Goal: Communication & Community: Answer question/provide support

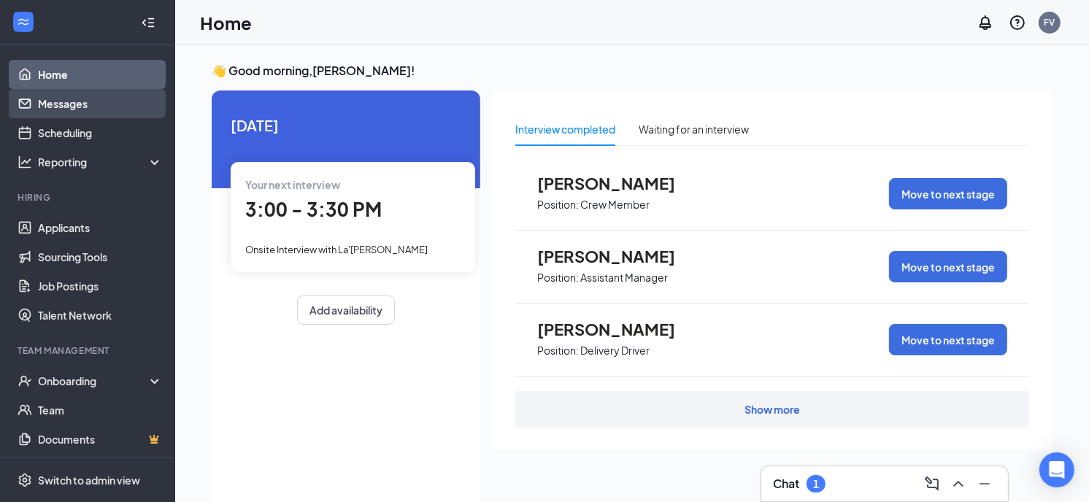
click at [75, 102] on link "Messages" at bounding box center [100, 103] width 125 height 29
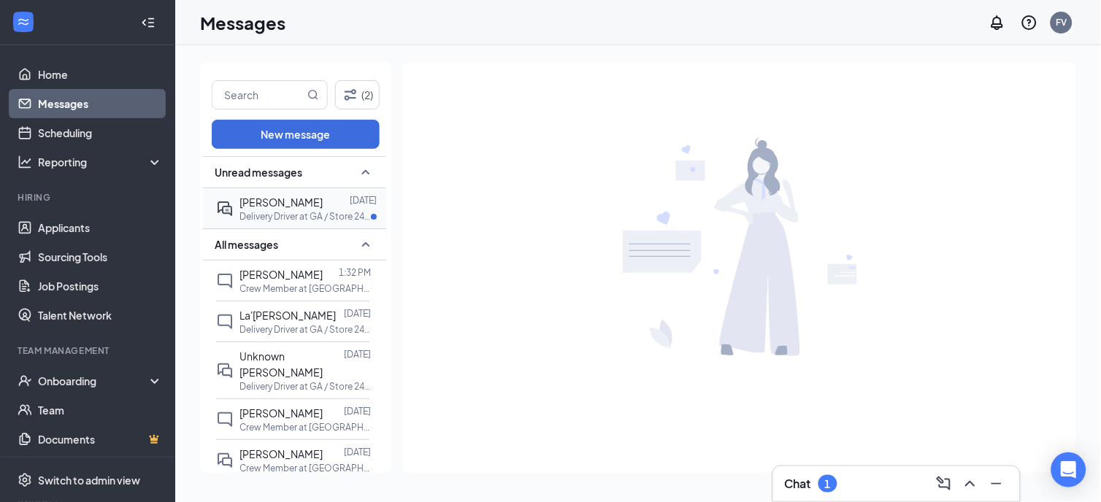
click at [274, 203] on span "[PERSON_NAME]" at bounding box center [280, 202] width 83 height 13
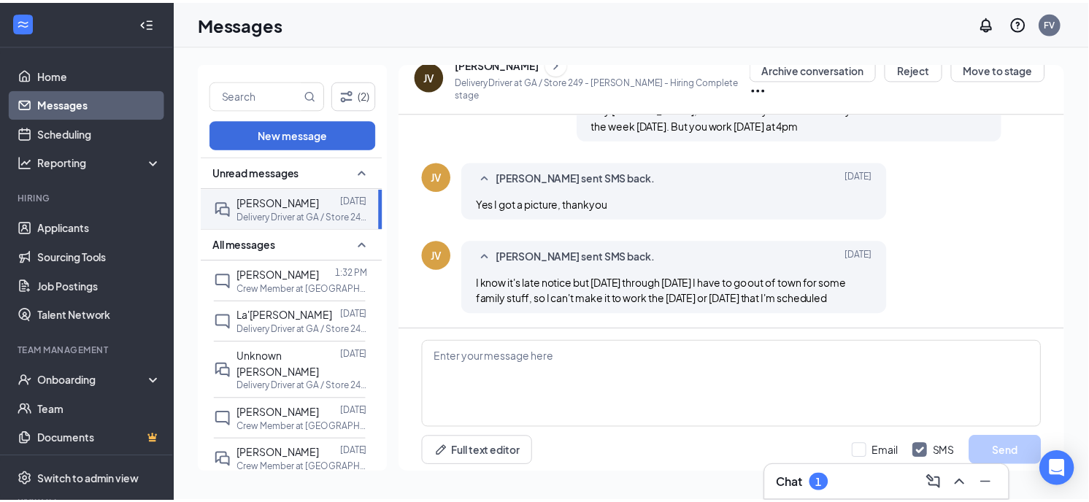
scroll to position [683, 0]
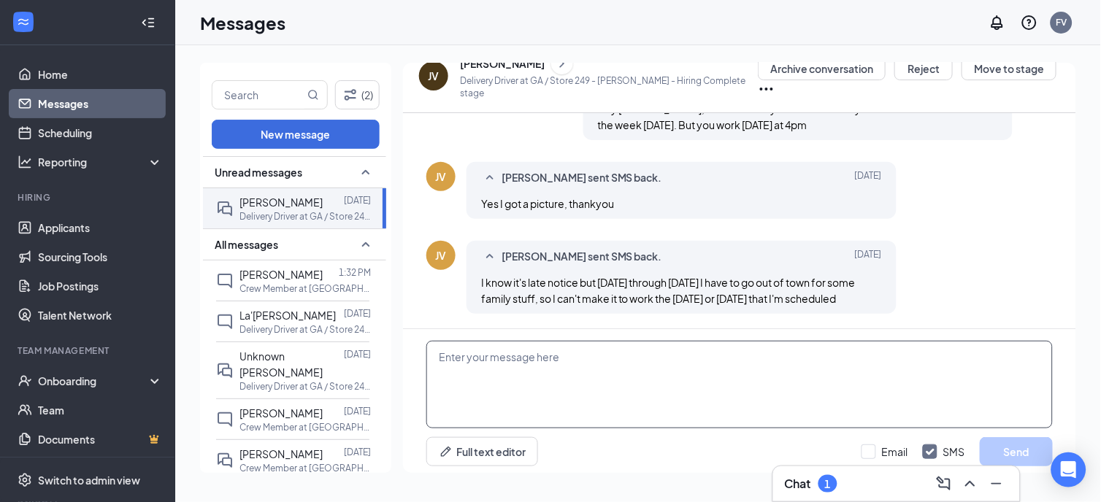
click at [551, 353] on textarea at bounding box center [739, 385] width 626 height 88
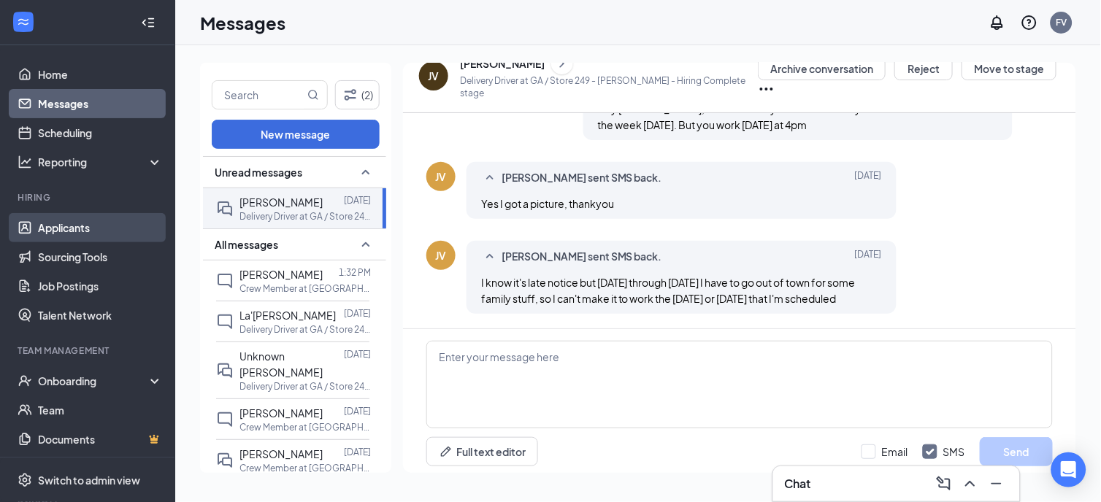
click at [88, 236] on link "Applicants" at bounding box center [100, 227] width 125 height 29
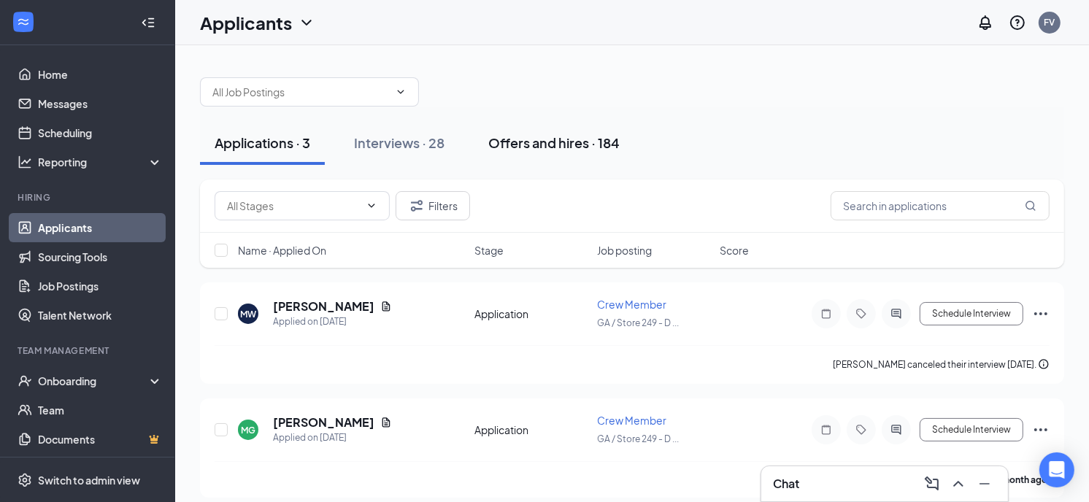
click at [545, 141] on div "Offers and hires · 184" at bounding box center [553, 143] width 131 height 18
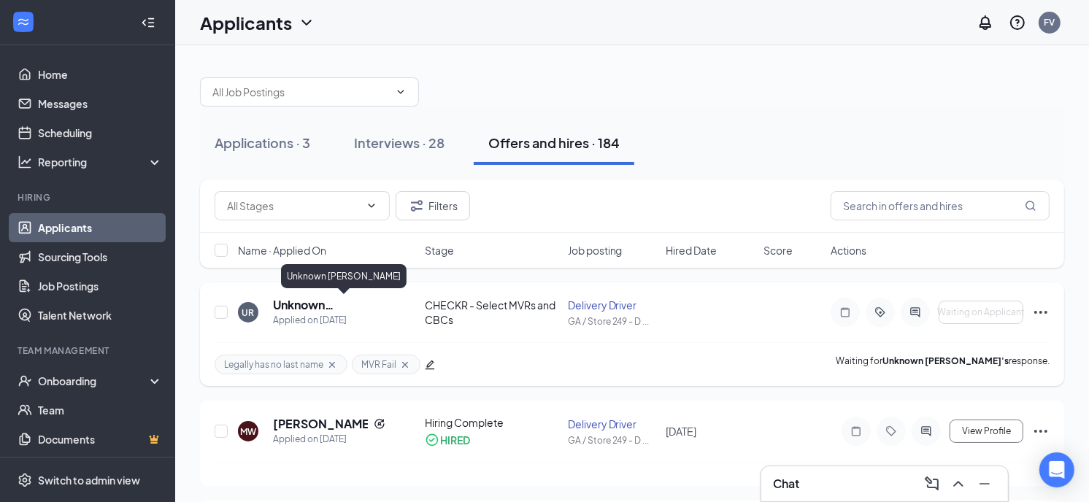
click at [307, 300] on h5 "Unknown [PERSON_NAME]" at bounding box center [329, 305] width 112 height 16
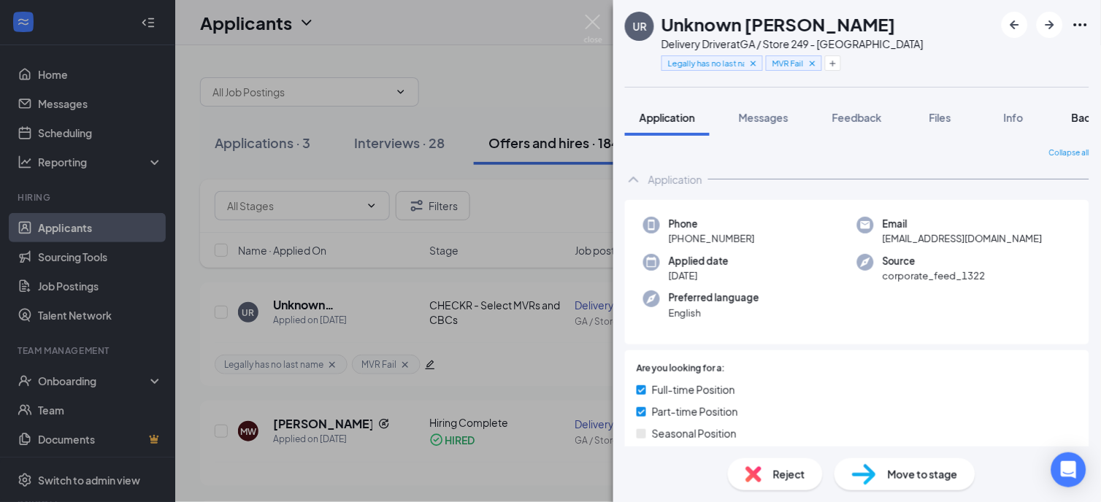
click at [1075, 111] on span "Background" at bounding box center [1102, 117] width 60 height 13
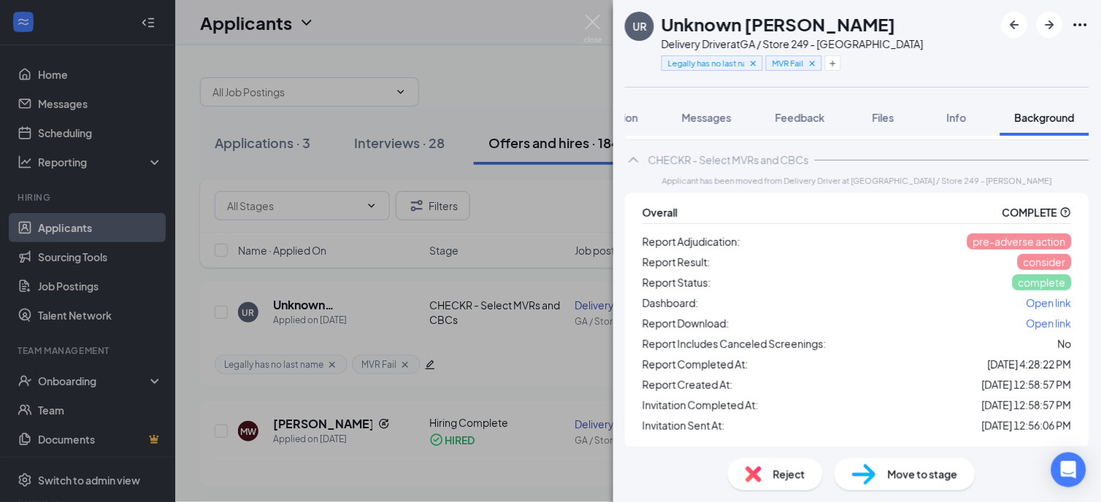
scroll to position [156, 0]
click at [454, 391] on div "UR Unknown [PERSON_NAME] Driver at GA / Store 249 - [PERSON_NAME] Legally has n…" at bounding box center [550, 251] width 1101 height 502
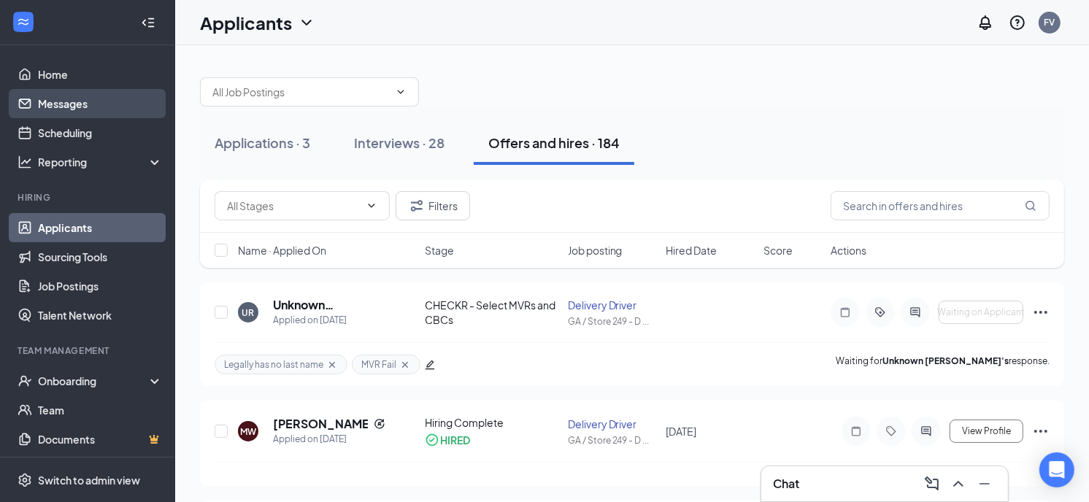
click at [64, 111] on link "Messages" at bounding box center [100, 103] width 125 height 29
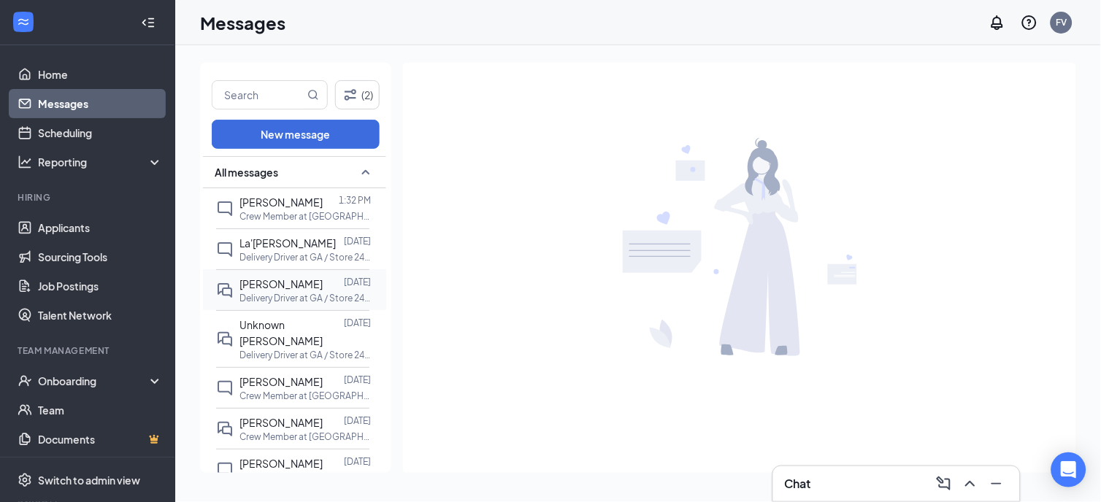
click at [282, 286] on span "[PERSON_NAME]" at bounding box center [280, 283] width 83 height 13
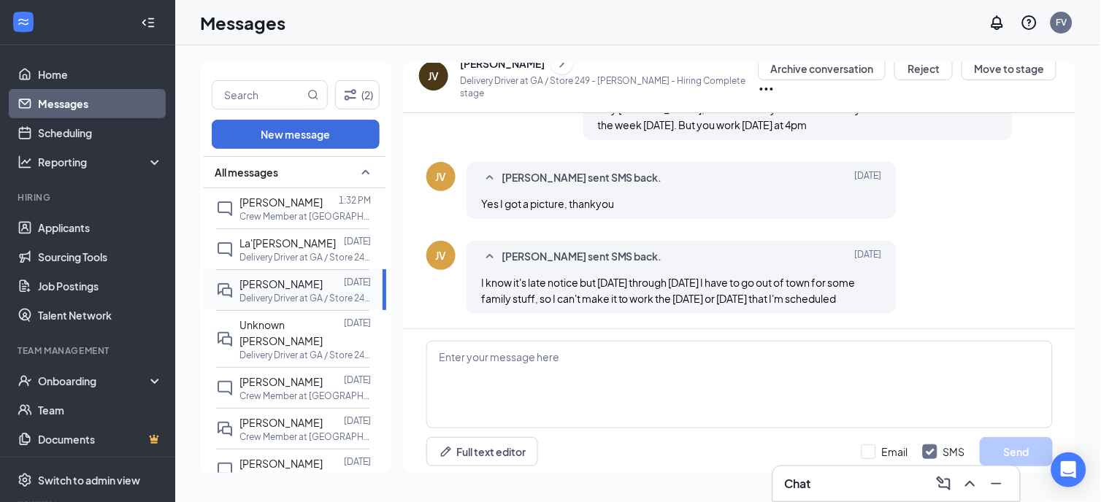
scroll to position [683, 0]
click at [661, 248] on div "[PERSON_NAME] sent SMS back." at bounding box center [659, 257] width 315 height 18
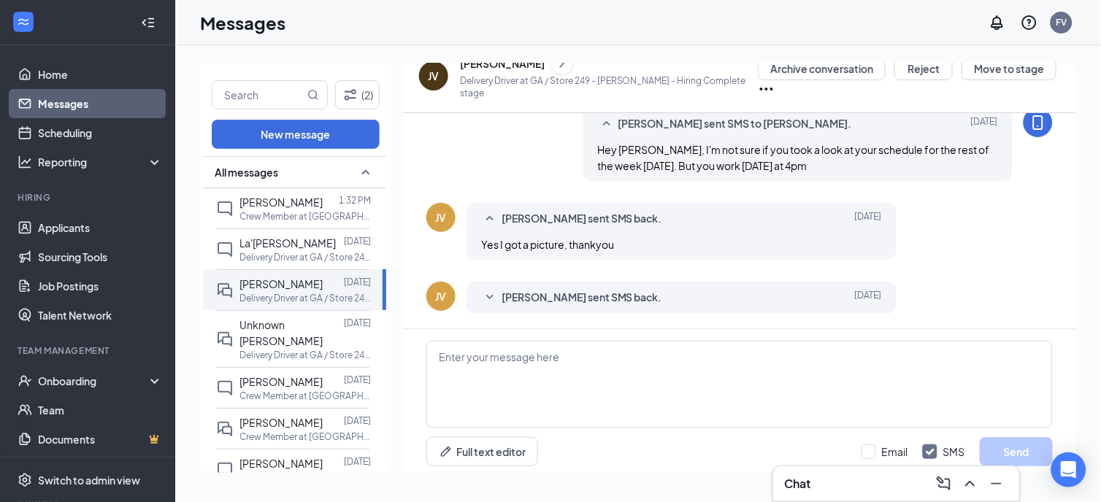
scroll to position [626, 0]
click at [677, 290] on div "[PERSON_NAME] sent SMS back." at bounding box center [659, 299] width 315 height 18
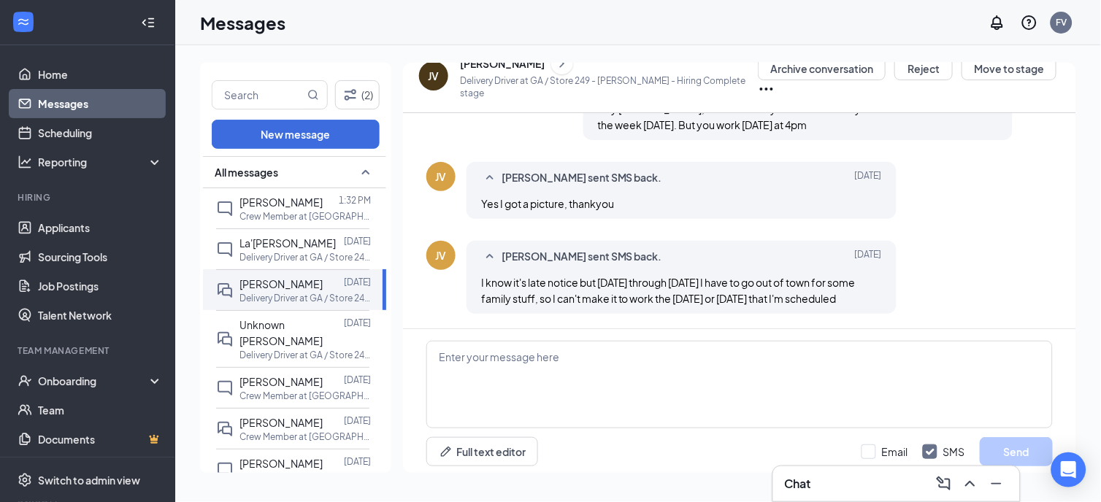
scroll to position [683, 0]
click at [531, 248] on span "[PERSON_NAME] sent SMS back." at bounding box center [582, 257] width 161 height 18
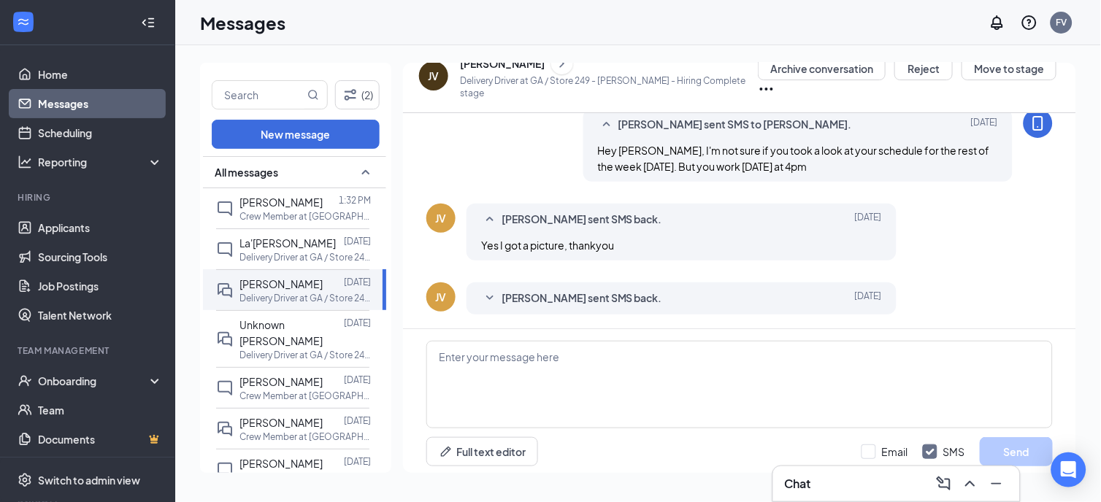
click at [545, 293] on span "[PERSON_NAME] sent SMS back." at bounding box center [582, 299] width 161 height 18
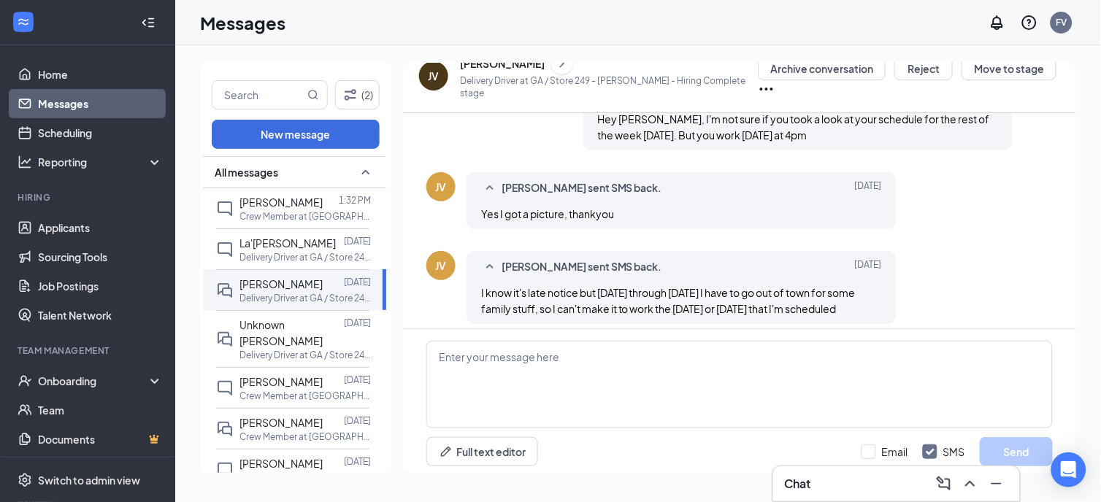
scroll to position [683, 0]
